Goal: Information Seeking & Learning: Learn about a topic

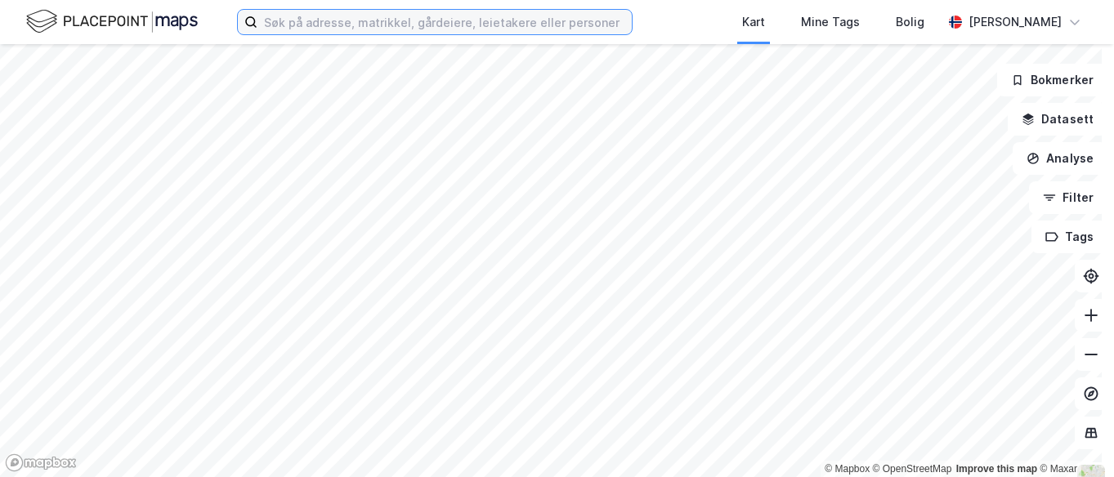
click at [401, 22] on input at bounding box center [444, 22] width 374 height 25
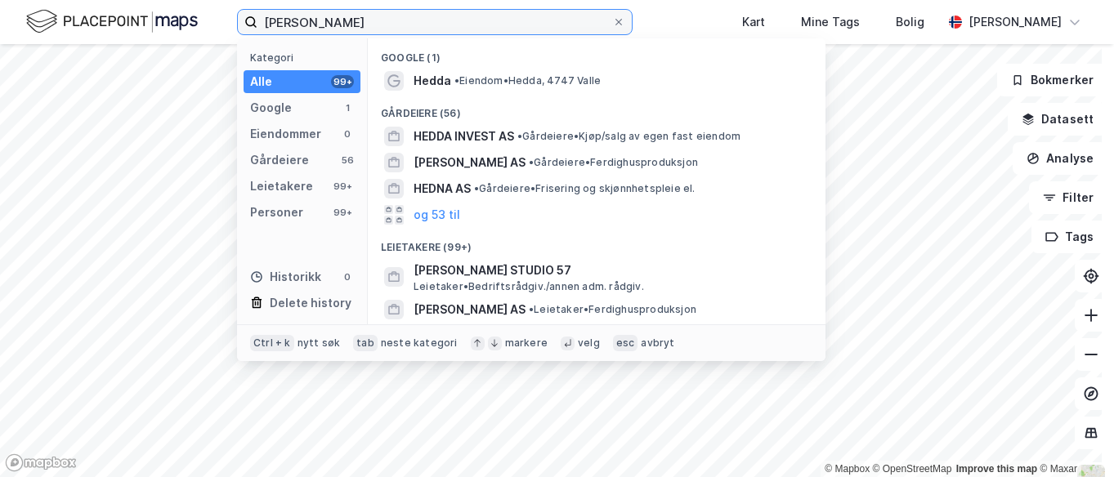
click at [401, 22] on input "[PERSON_NAME]" at bounding box center [434, 22] width 355 height 25
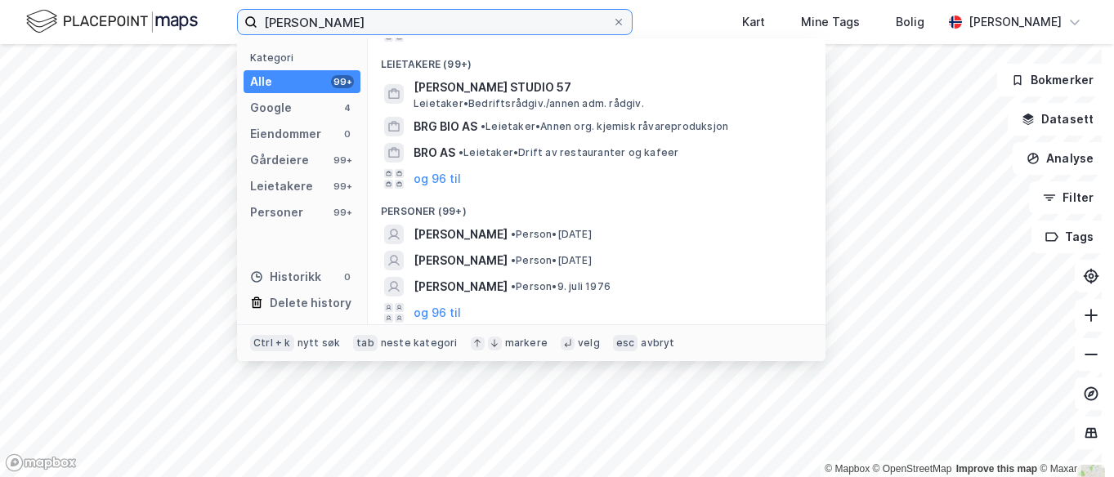
scroll to position [263, 0]
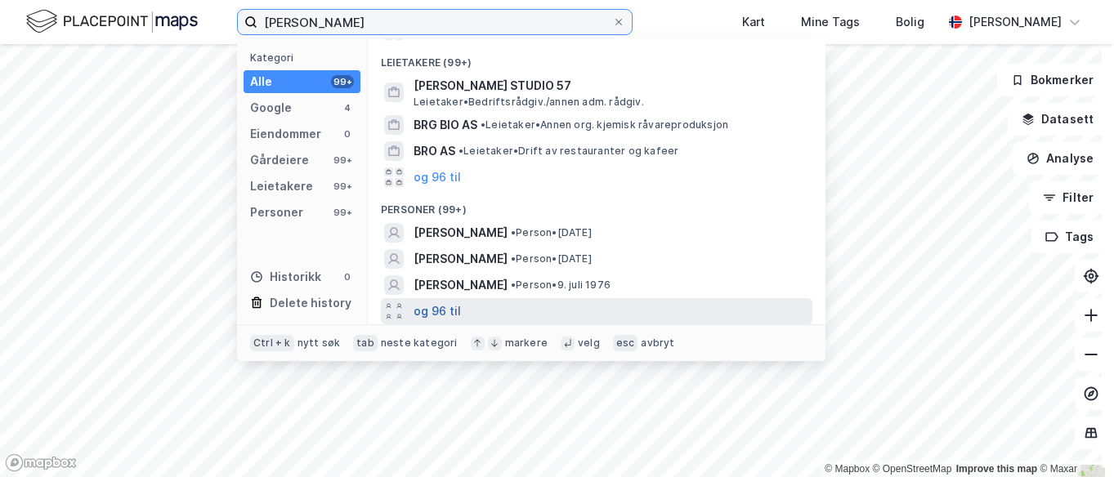
type input "[PERSON_NAME]"
click at [437, 313] on button "og 96 til" at bounding box center [436, 311] width 47 height 20
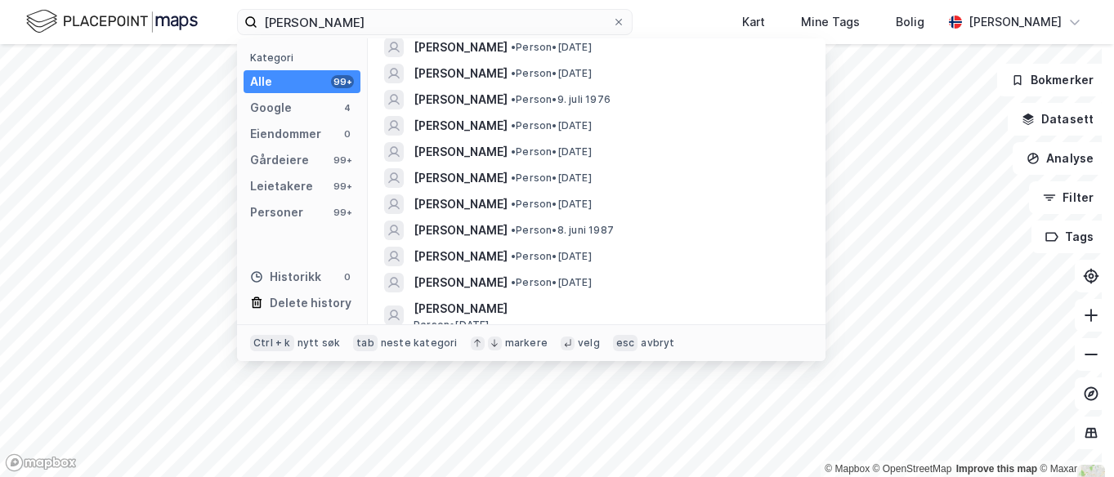
scroll to position [525, 0]
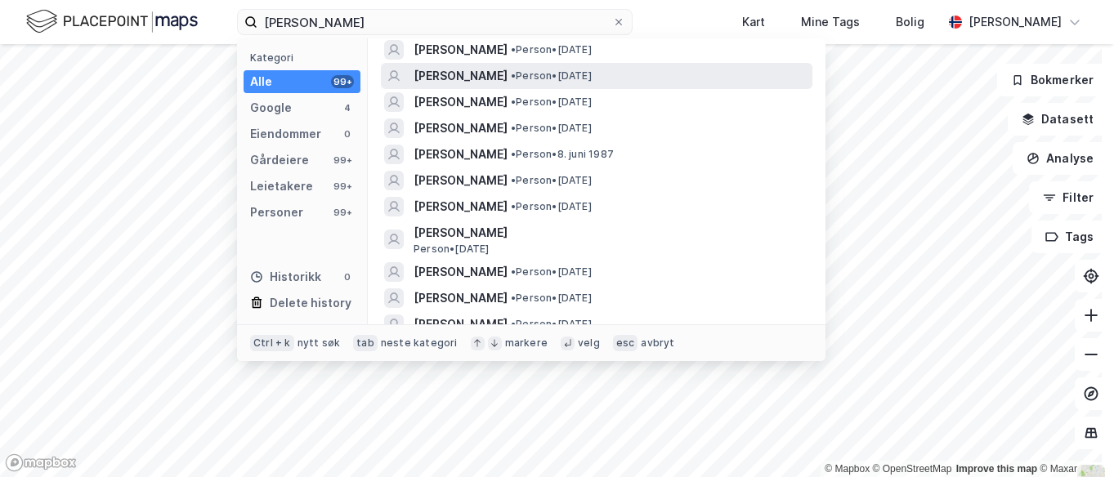
click at [485, 80] on span "[PERSON_NAME]" at bounding box center [460, 76] width 94 height 20
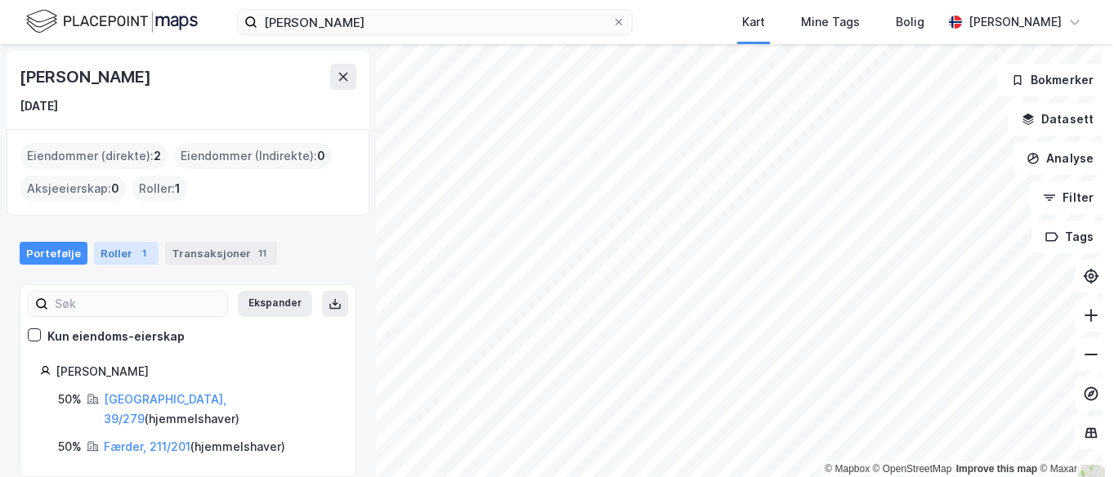
click at [124, 254] on div "Roller 1" at bounding box center [126, 253] width 65 height 23
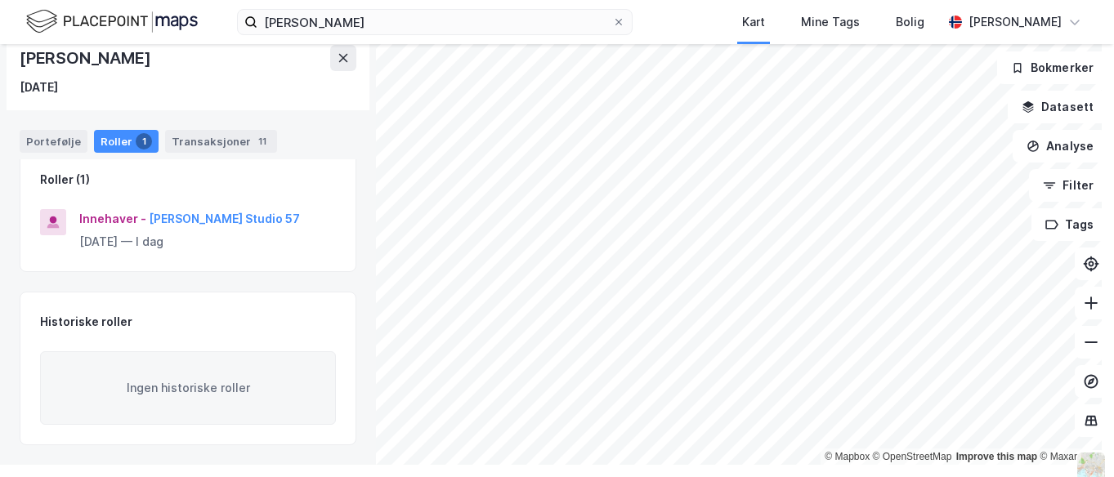
scroll to position [18, 0]
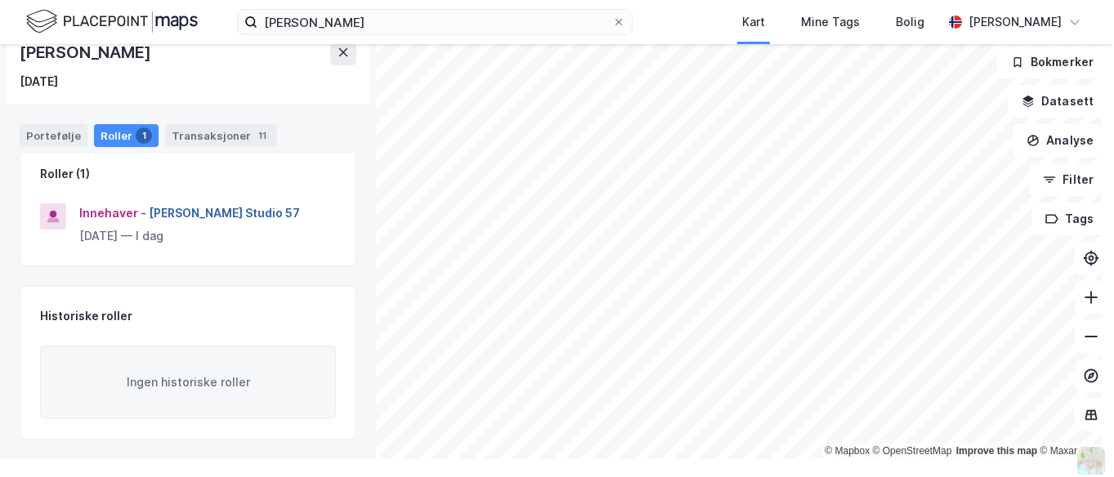
click at [0, 0] on button "[PERSON_NAME] Studio 57" at bounding box center [0, 0] width 0 height 0
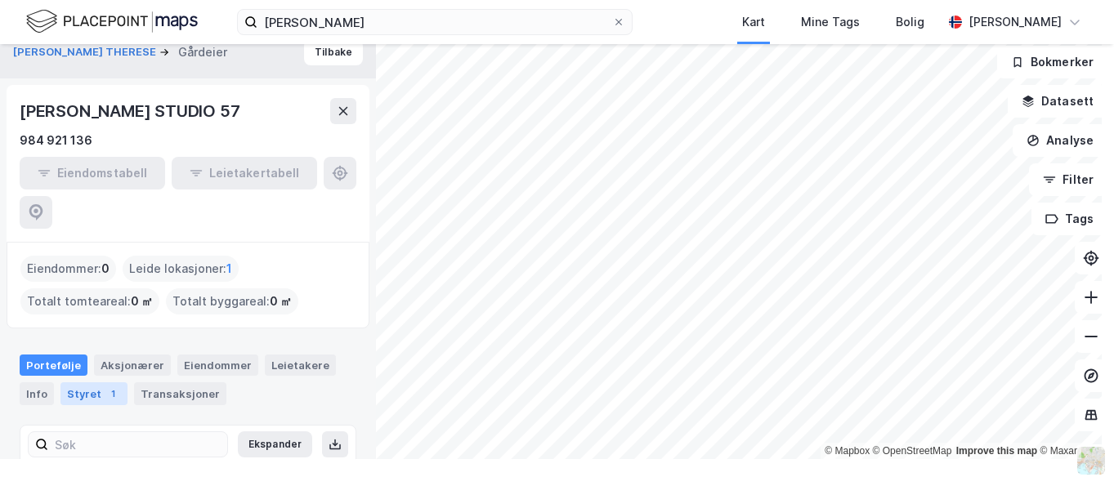
click at [71, 382] on div "Styret 1" at bounding box center [93, 393] width 67 height 23
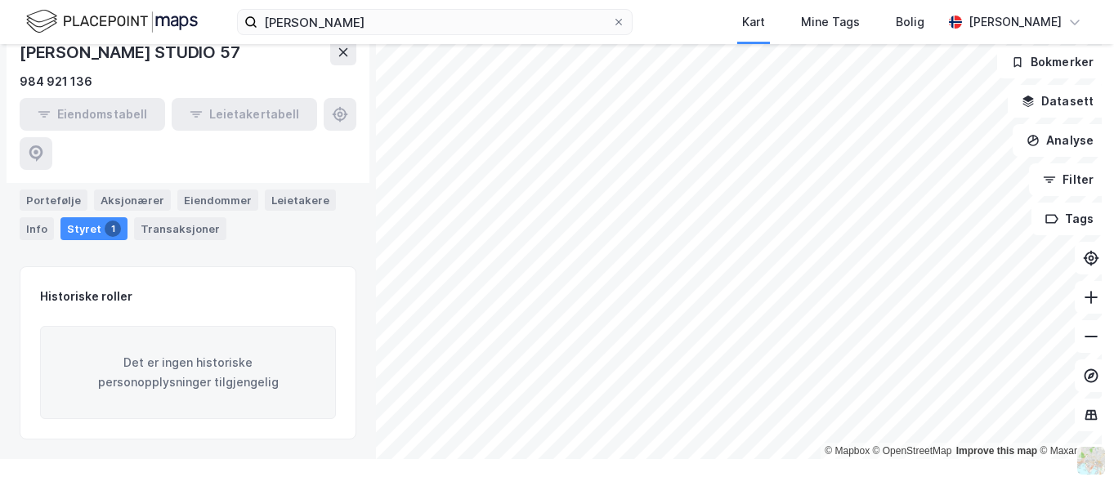
scroll to position [307, 0]
click at [56, 203] on div "Portefølje" at bounding box center [54, 200] width 68 height 21
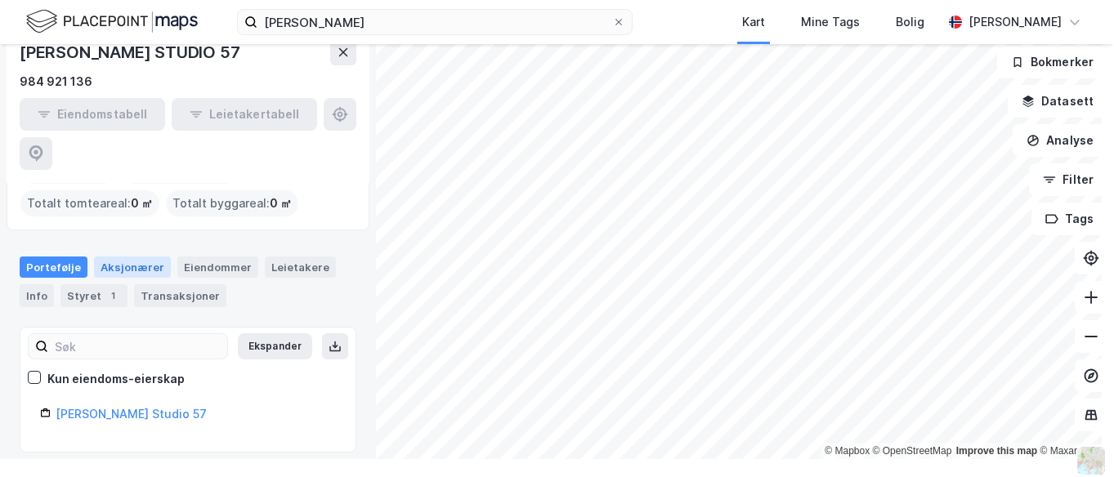
click at [120, 257] on div "Aksjonærer" at bounding box center [132, 267] width 77 height 21
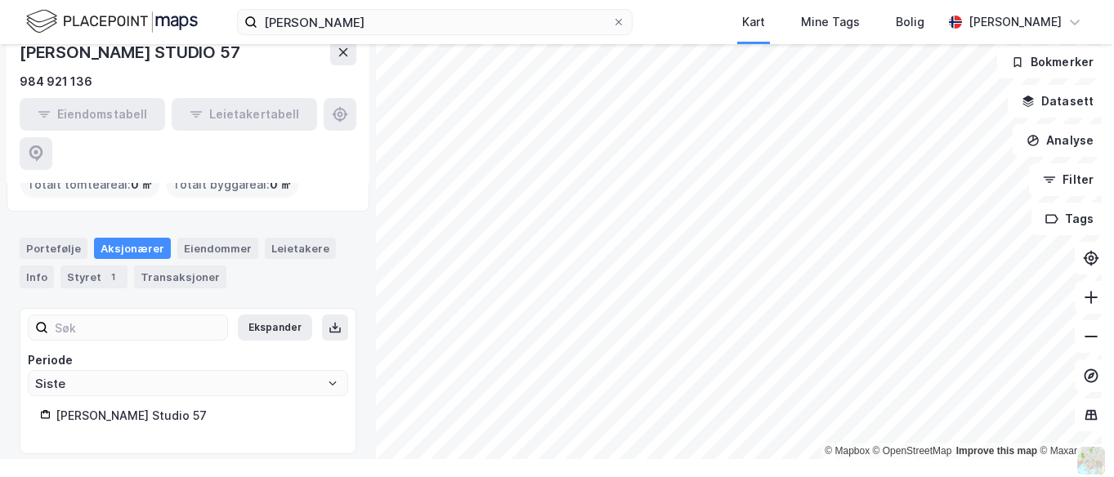
scroll to position [118, 0]
click at [90, 264] on div "Styret 1" at bounding box center [93, 275] width 67 height 23
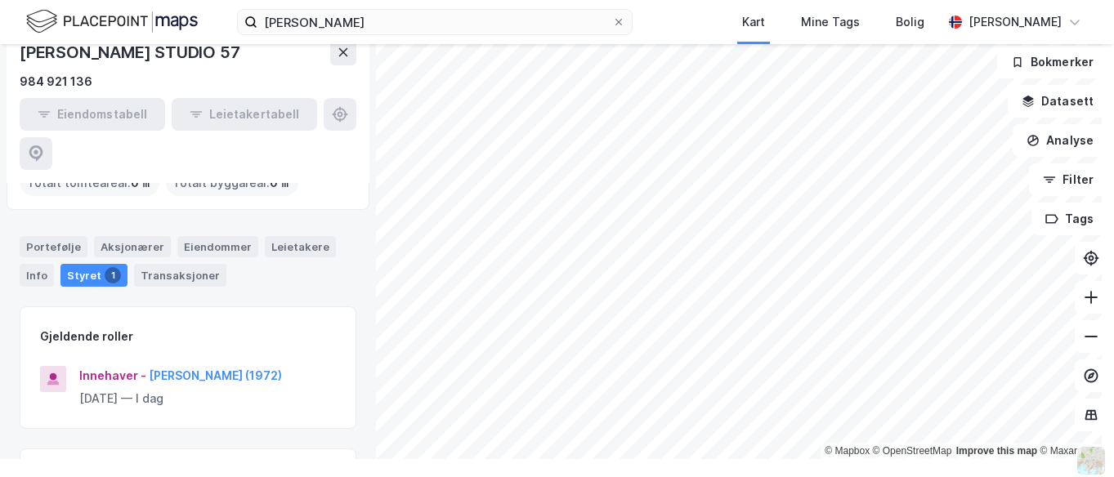
scroll to position [307, 0]
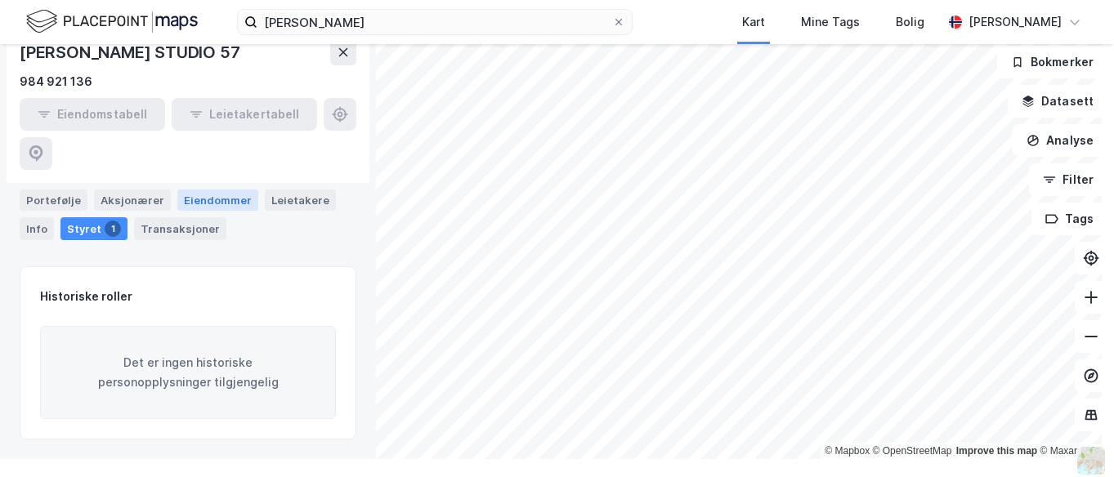
click at [202, 200] on div "Eiendommer" at bounding box center [217, 200] width 81 height 21
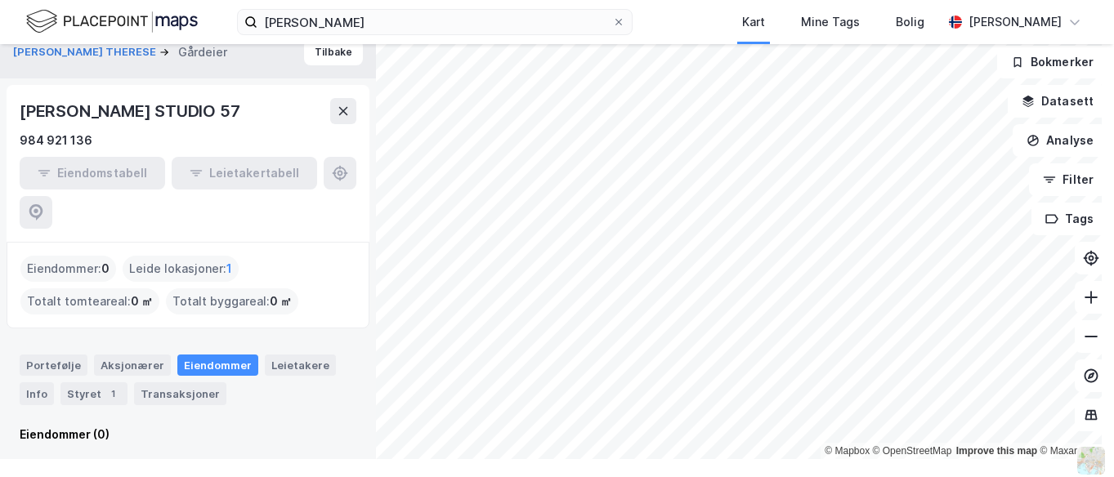
click at [96, 188] on div "Eiendomstabell Leietakertabell" at bounding box center [188, 193] width 337 height 72
click at [114, 355] on div "Aksjonærer" at bounding box center [132, 365] width 77 height 21
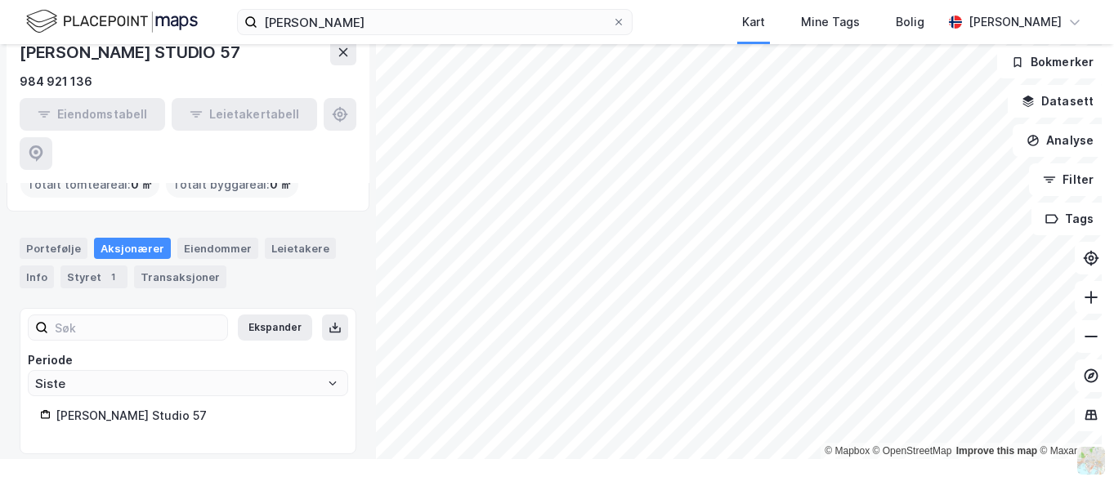
scroll to position [118, 0]
click at [215, 404] on div "[PERSON_NAME] Studio 57" at bounding box center [196, 414] width 280 height 20
click at [88, 264] on div "Styret 1" at bounding box center [93, 275] width 67 height 23
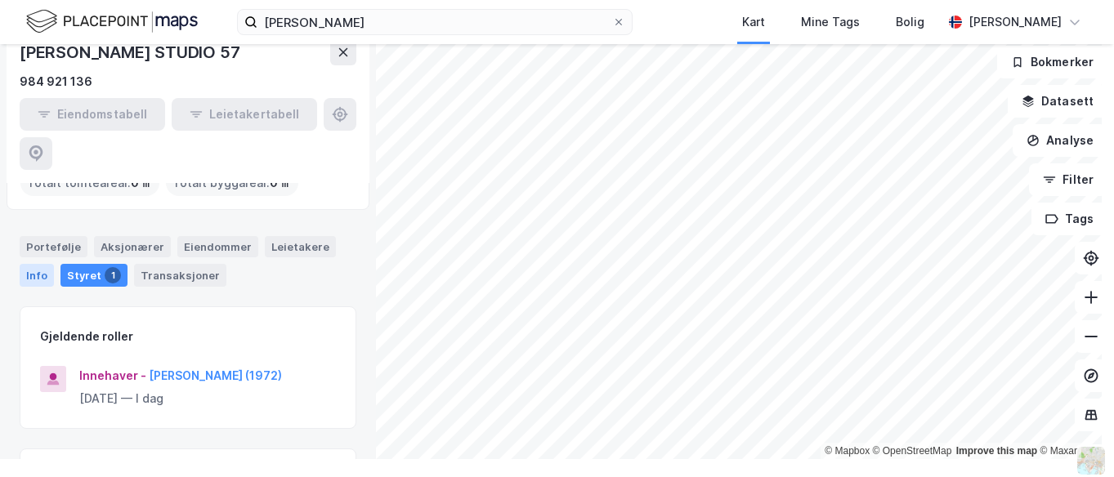
click at [37, 264] on div "Info" at bounding box center [37, 275] width 34 height 23
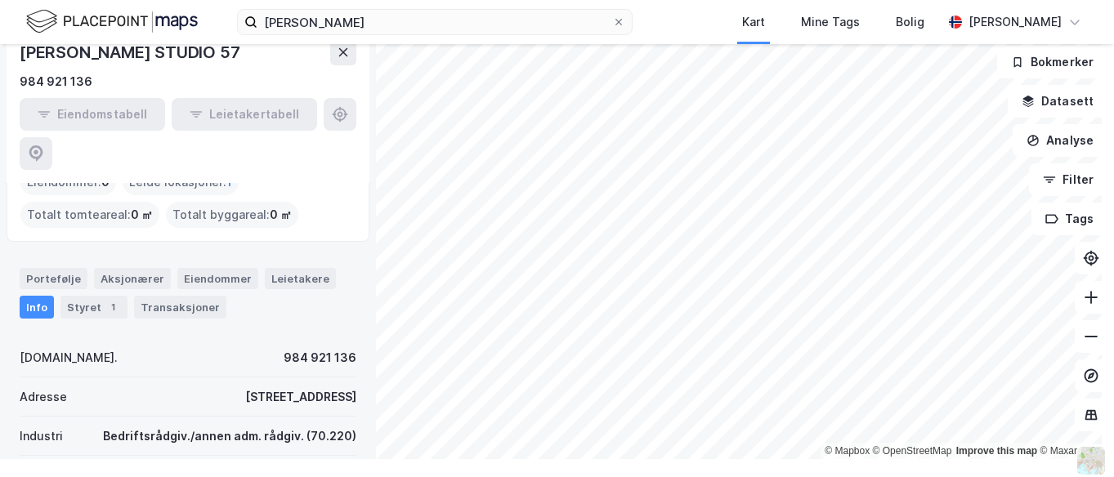
scroll to position [83, 0]
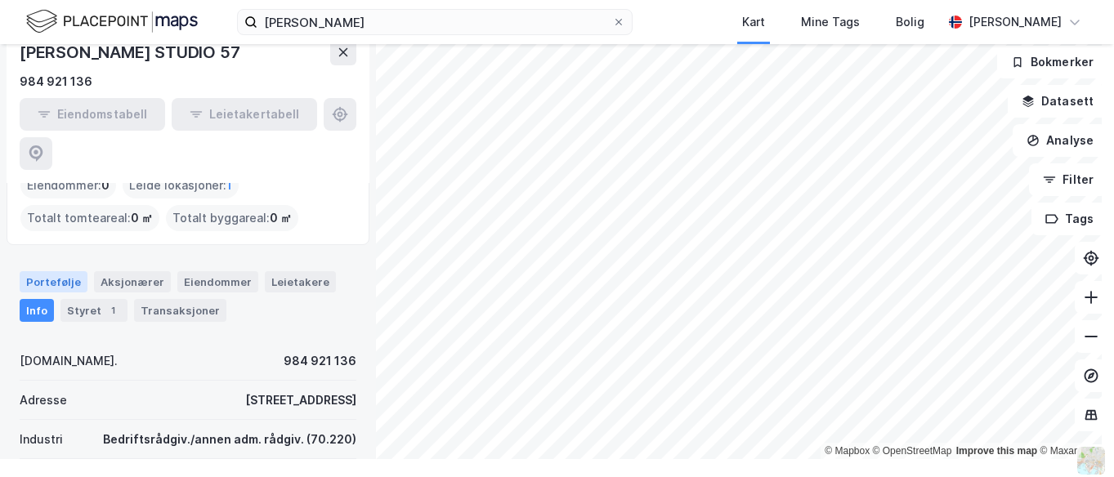
click at [55, 271] on div "Portefølje" at bounding box center [54, 281] width 68 height 21
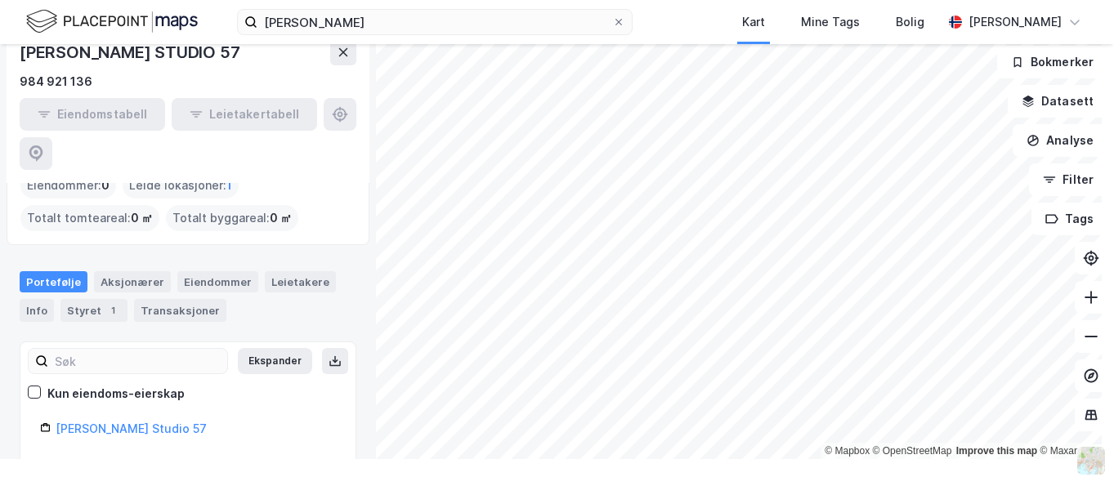
scroll to position [98, 0]
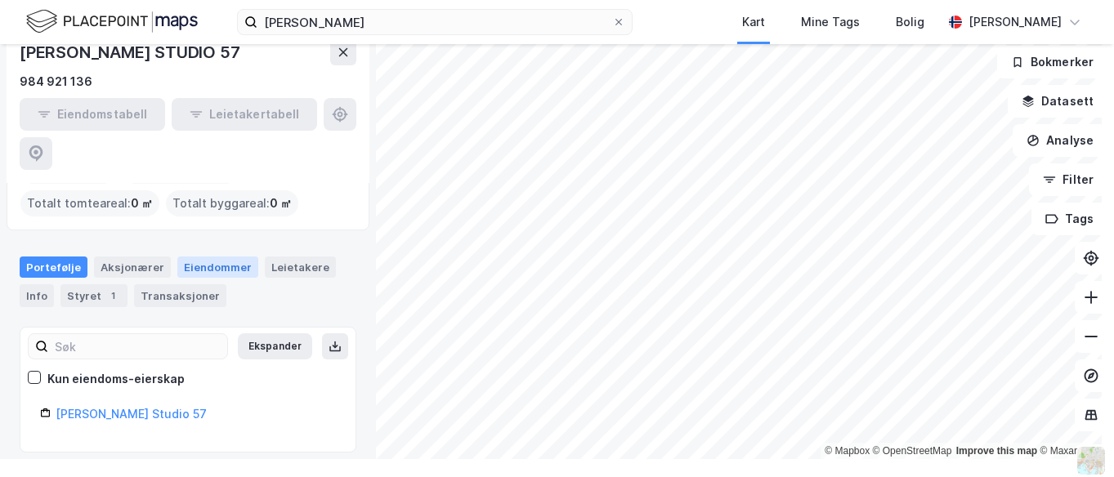
click at [217, 257] on div "Eiendommer" at bounding box center [217, 267] width 81 height 21
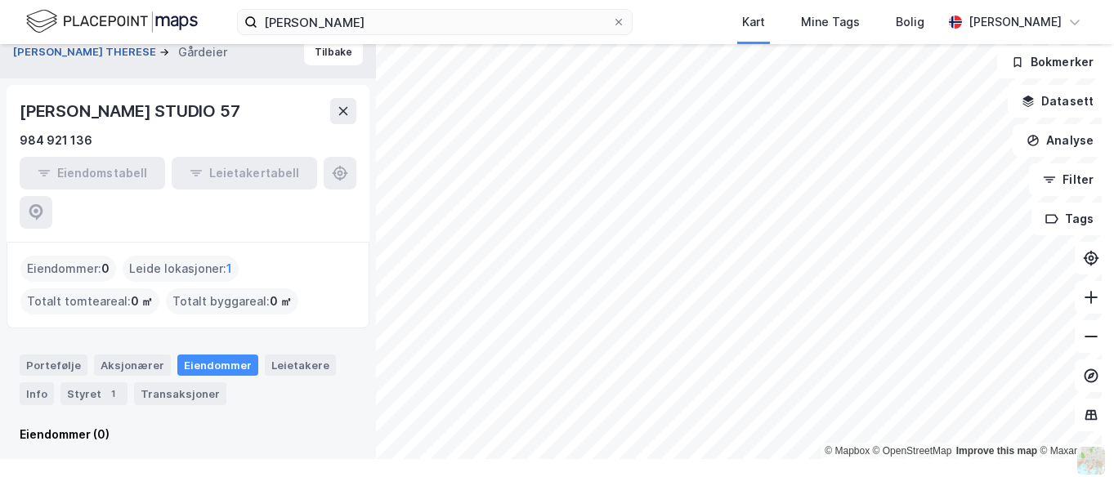
click at [96, 55] on button "[PERSON_NAME] THERESE" at bounding box center [86, 52] width 146 height 16
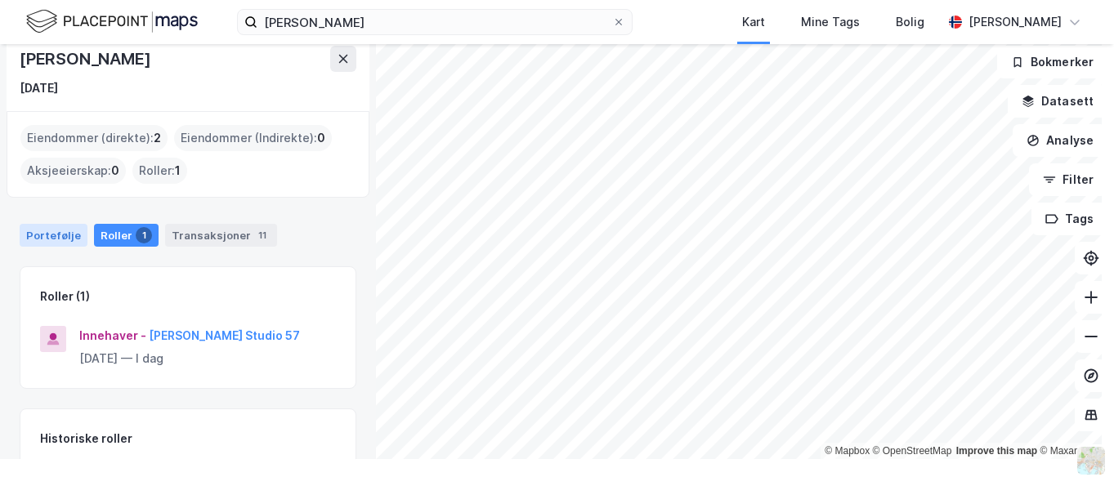
click at [65, 235] on div "Portefølje" at bounding box center [54, 235] width 68 height 23
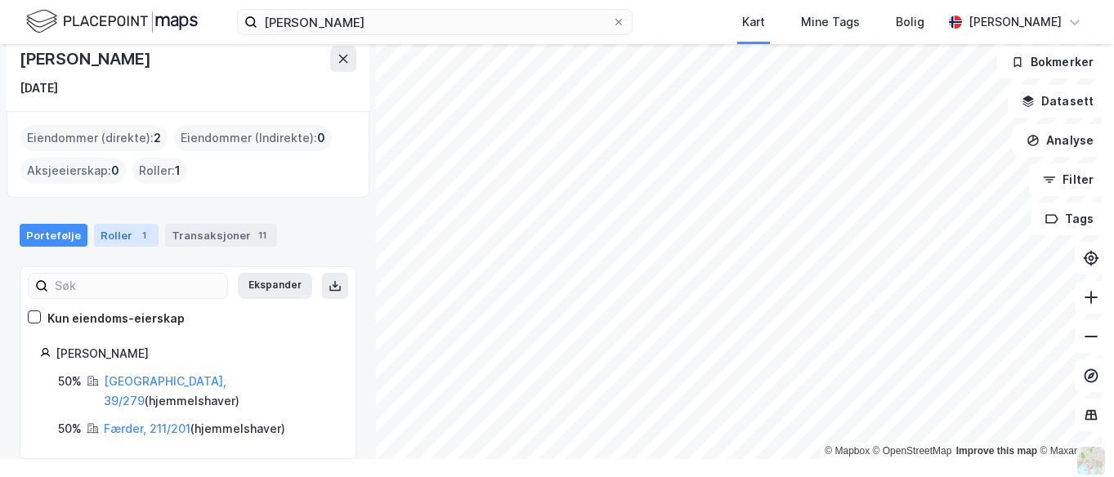
click at [136, 231] on div "1" at bounding box center [144, 235] width 16 height 16
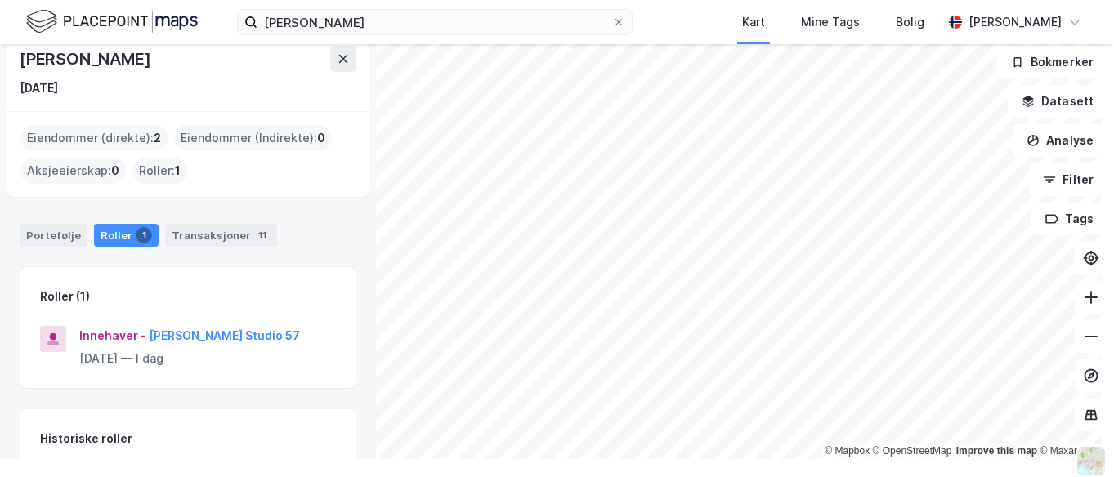
drag, startPoint x: 234, startPoint y: 231, endPoint x: 87, endPoint y: 171, distance: 159.0
click at [87, 171] on div "Aksjeeierskap : 0" at bounding box center [72, 171] width 105 height 26
click at [259, 140] on div "Eiendommer (Indirekte) : 0" at bounding box center [253, 138] width 158 height 26
click at [154, 170] on div "Roller : 1" at bounding box center [159, 171] width 55 height 26
click at [342, 65] on icon at bounding box center [343, 58] width 13 height 13
